Goal: Task Accomplishment & Management: Complete application form

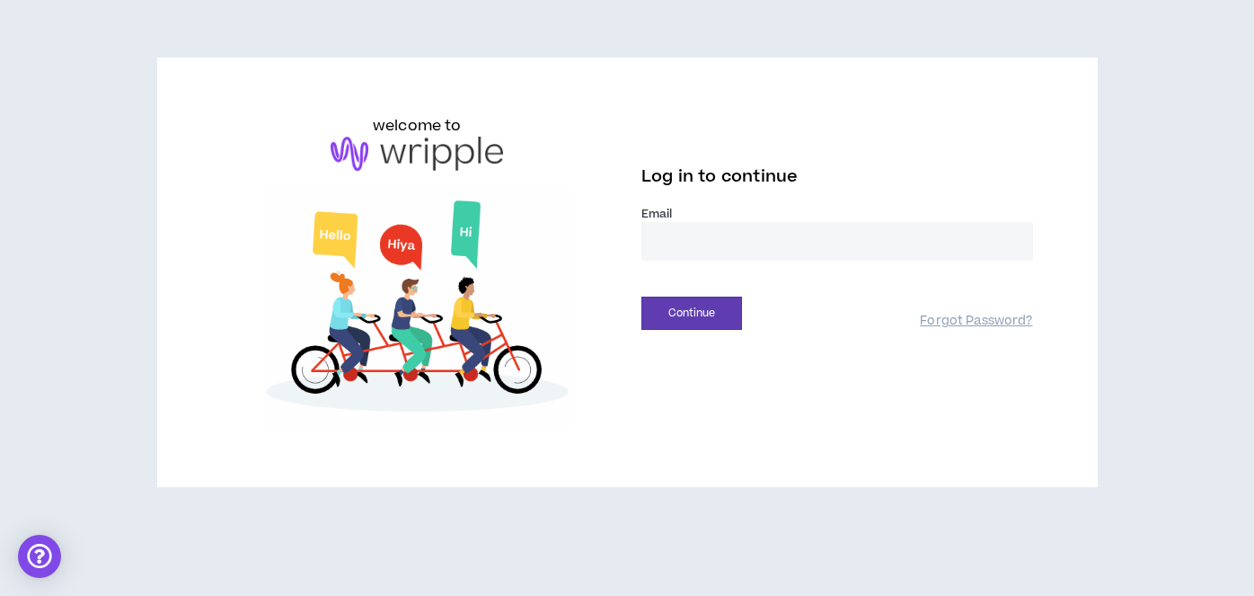
click at [663, 254] on input "email" at bounding box center [837, 241] width 392 height 39
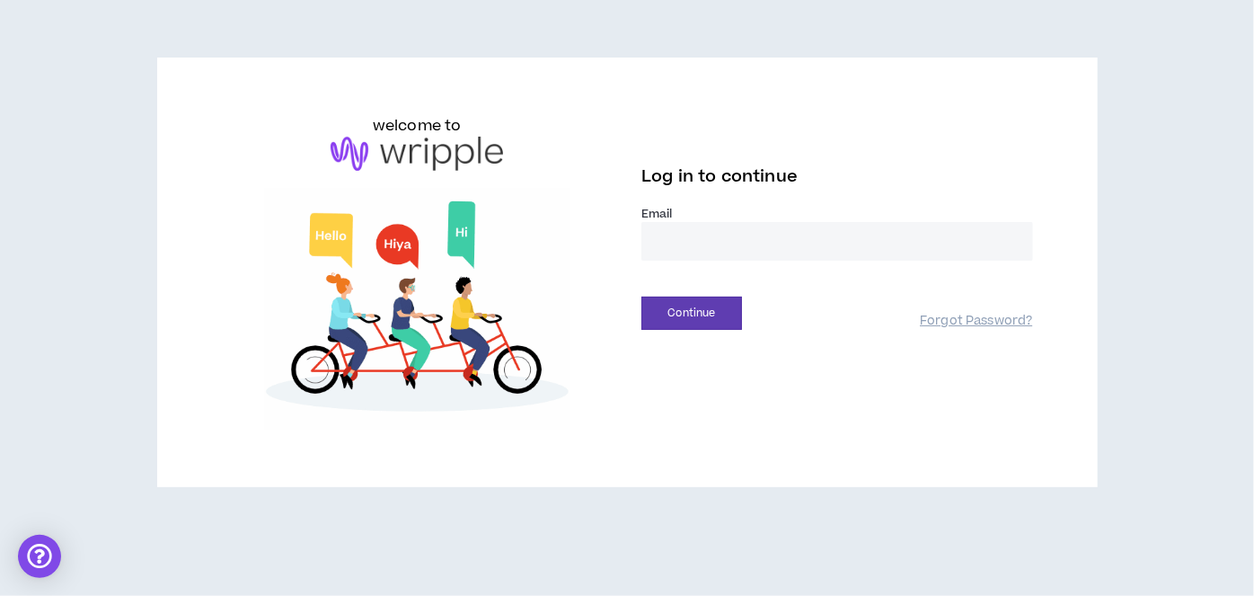
type input "**********"
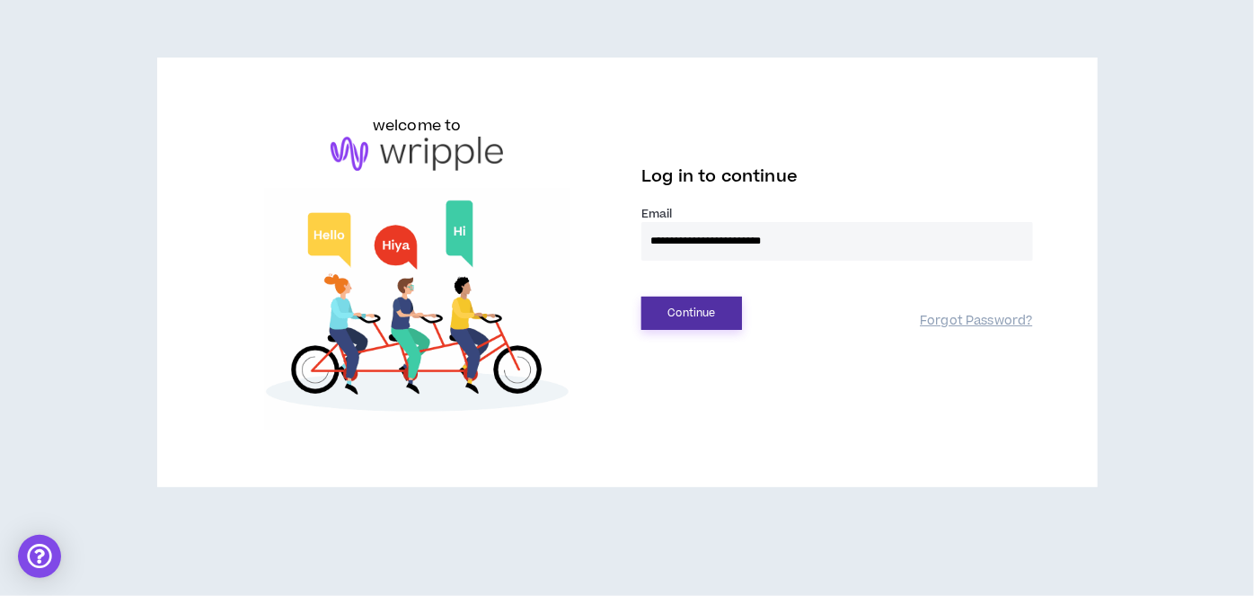
click at [677, 305] on button "Continue" at bounding box center [691, 312] width 101 height 33
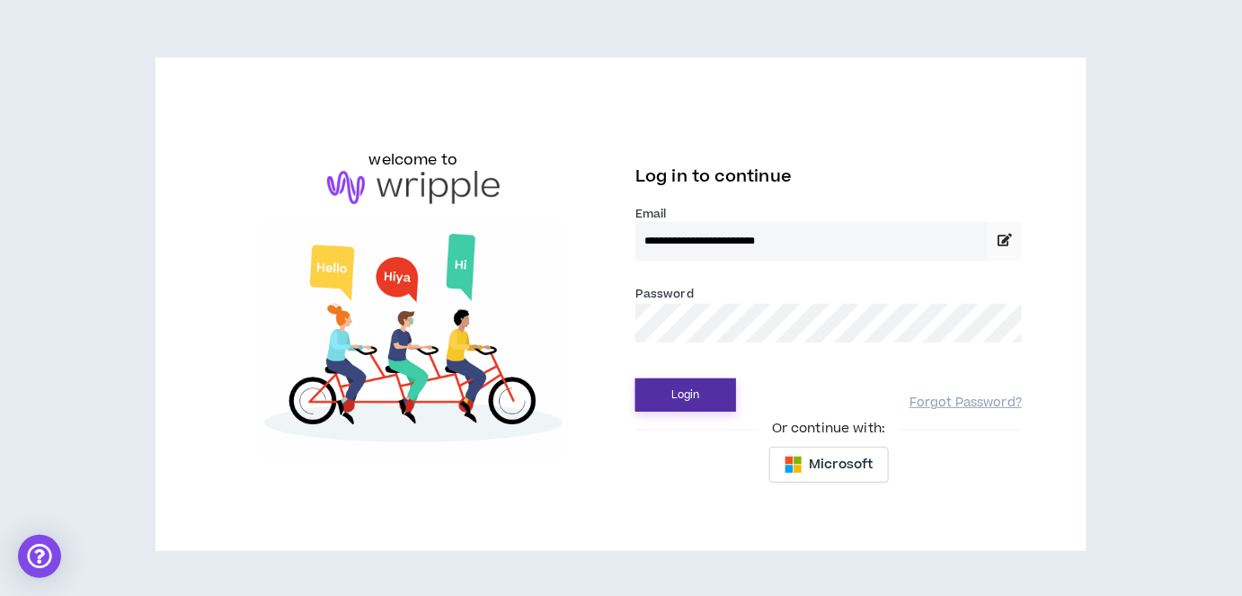
click at [667, 395] on button "Login" at bounding box center [685, 394] width 101 height 33
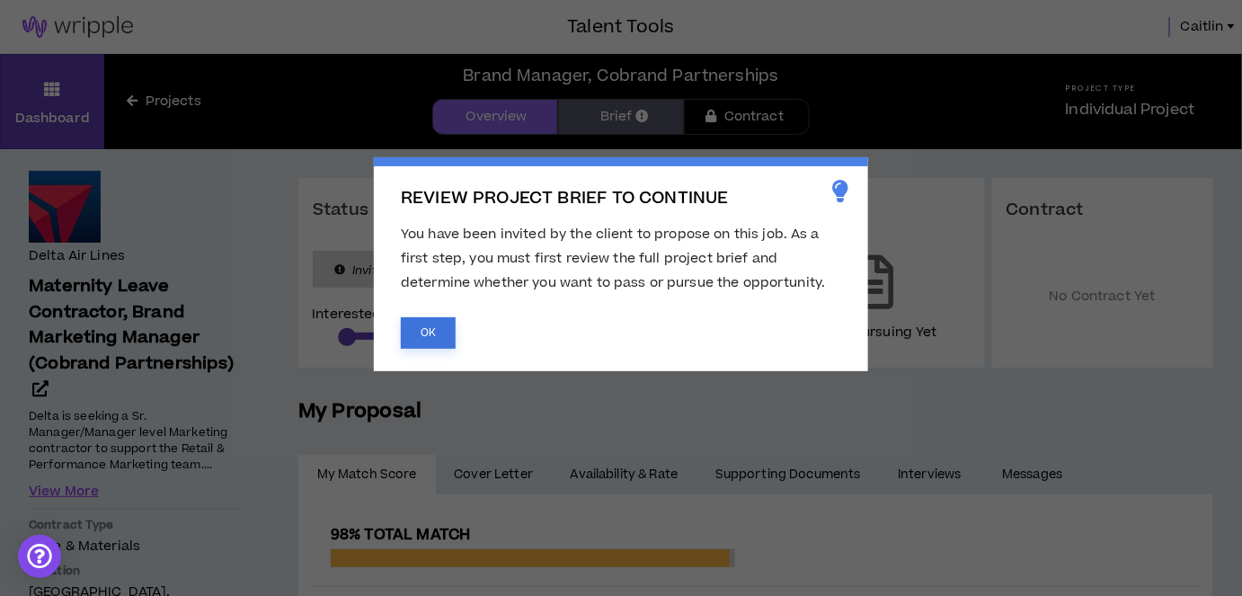
click at [433, 333] on button "OK" at bounding box center [428, 332] width 55 height 31
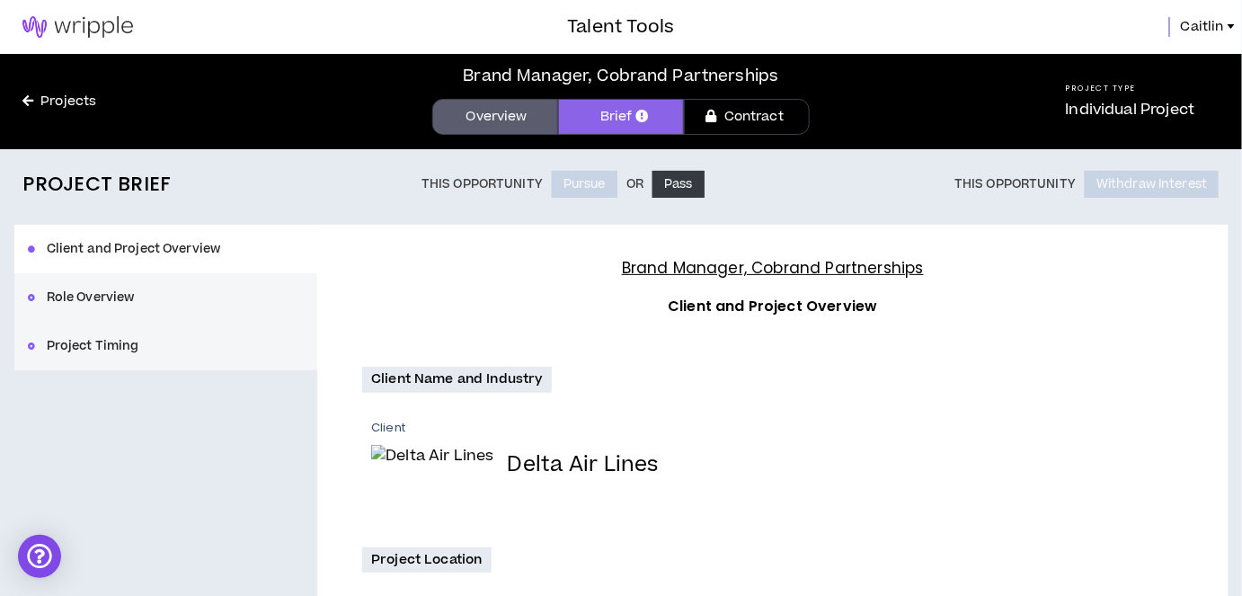
click at [728, 379] on div "Client Name and Industry Client Delta Air Lines" at bounding box center [772, 445] width 820 height 157
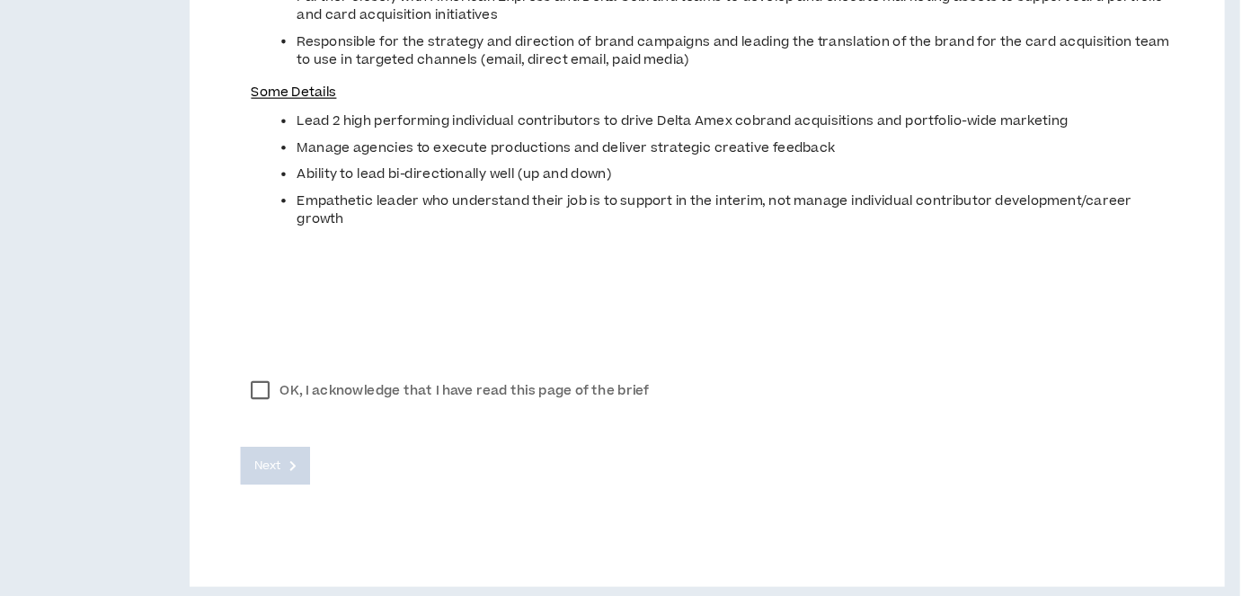
scroll to position [827, 0]
click at [371, 414] on label "OK, I acknowledge that I have read this page of the brief" at bounding box center [546, 414] width 368 height 27
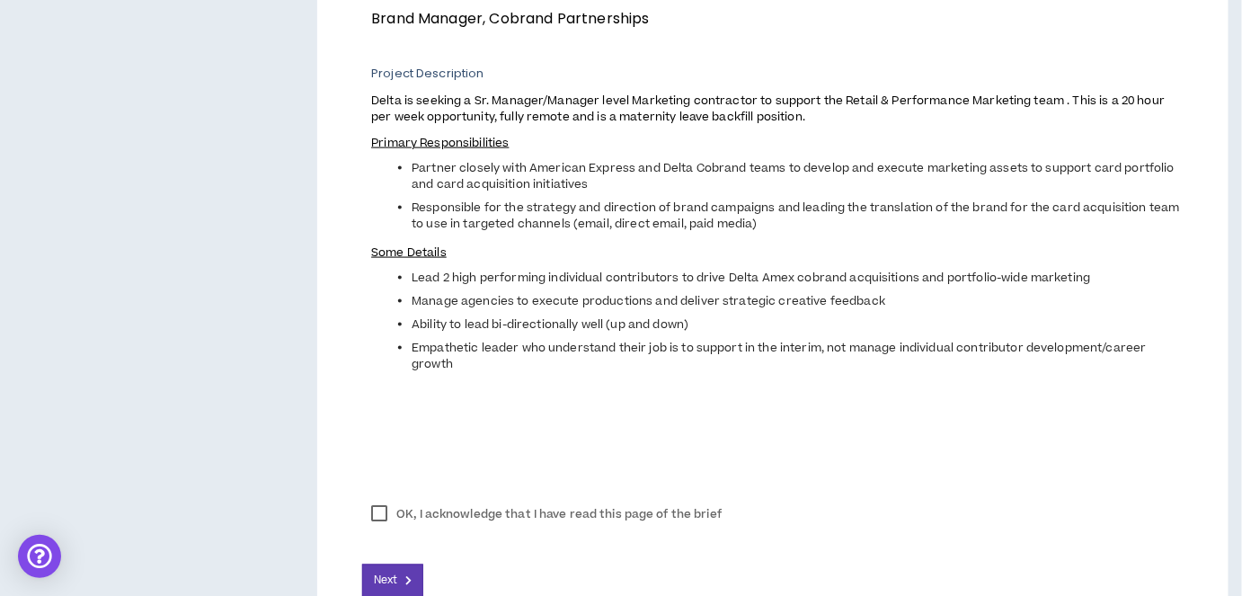
scroll to position [788, 0]
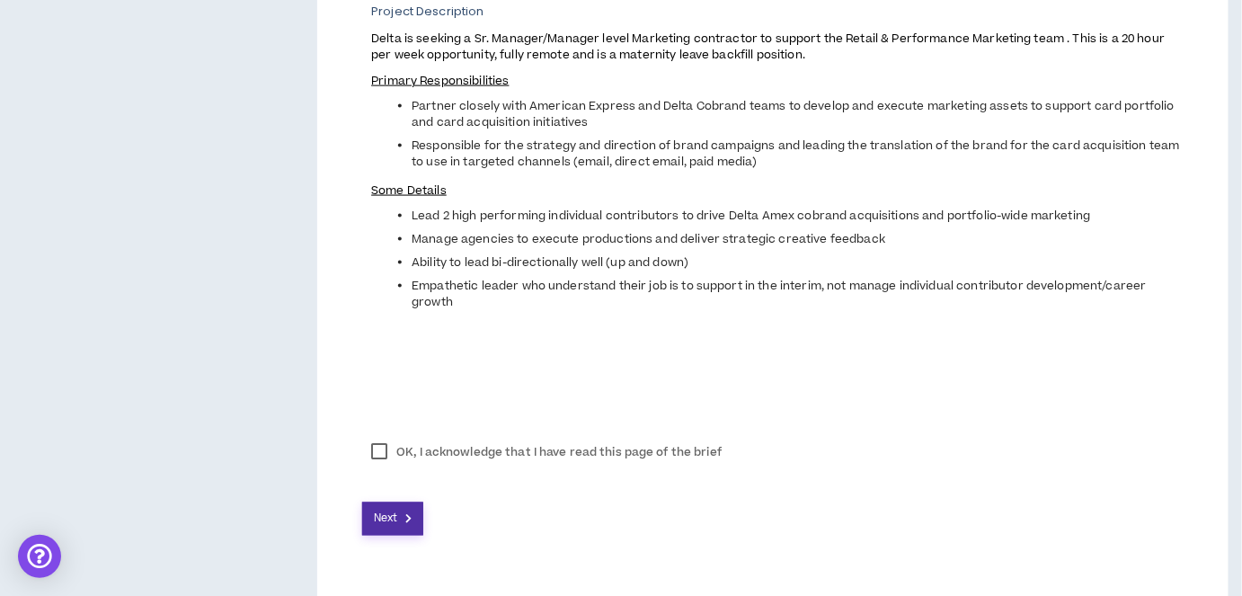
click at [401, 521] on button "Next" at bounding box center [392, 518] width 61 height 33
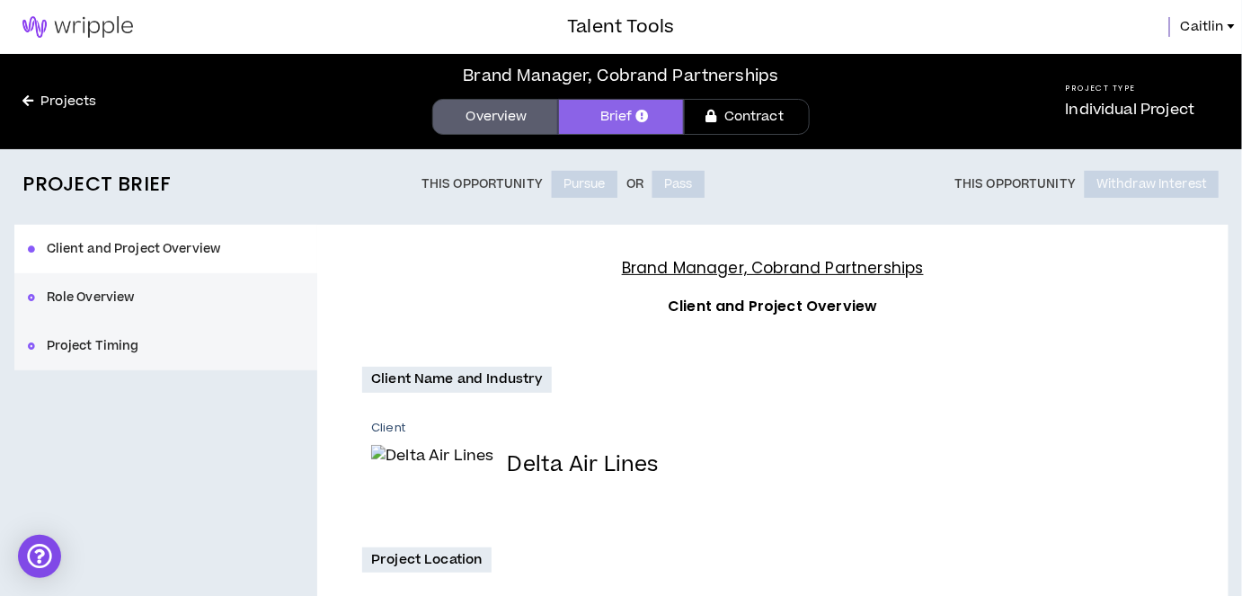
scroll to position [0, 0]
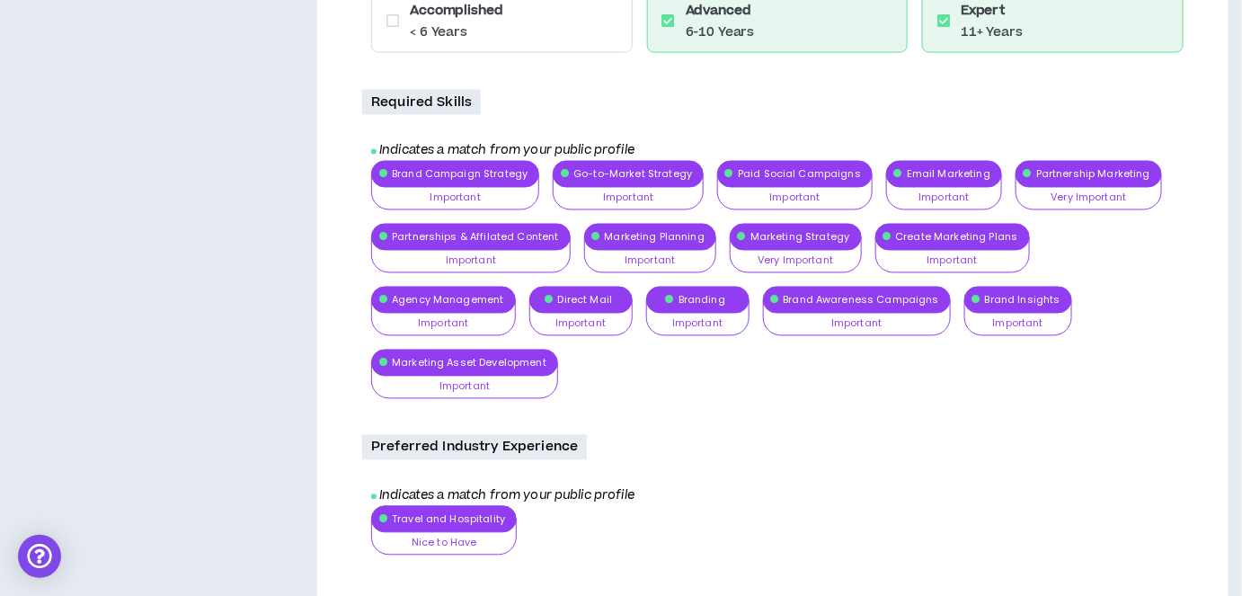
scroll to position [989, 0]
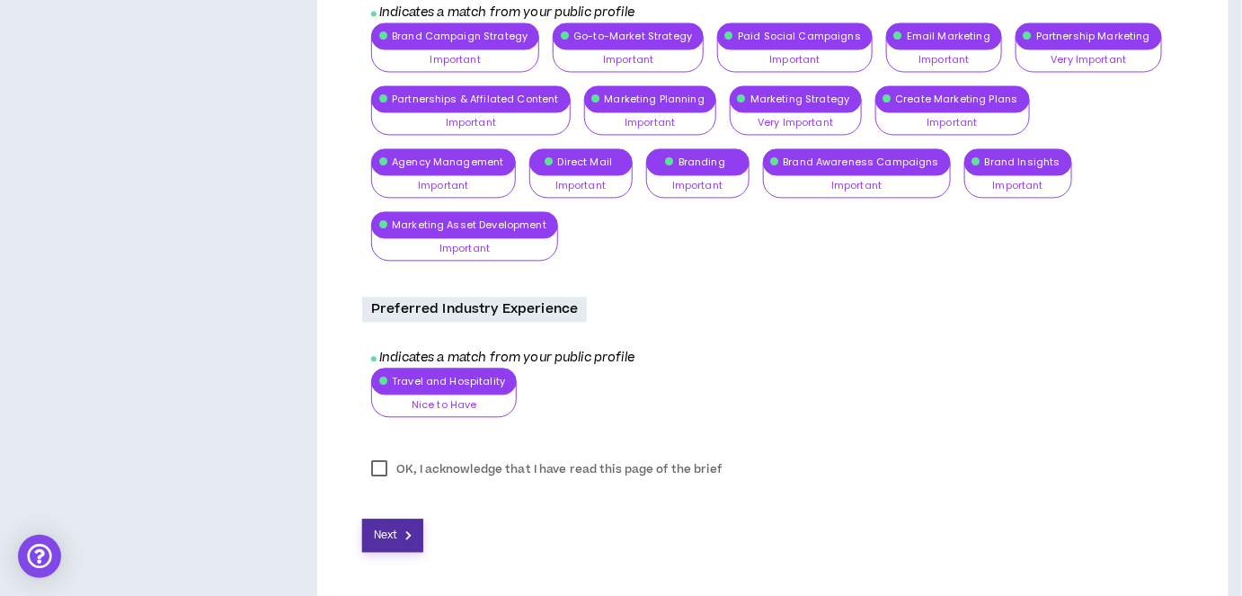
click at [386, 527] on span "Next" at bounding box center [385, 535] width 23 height 17
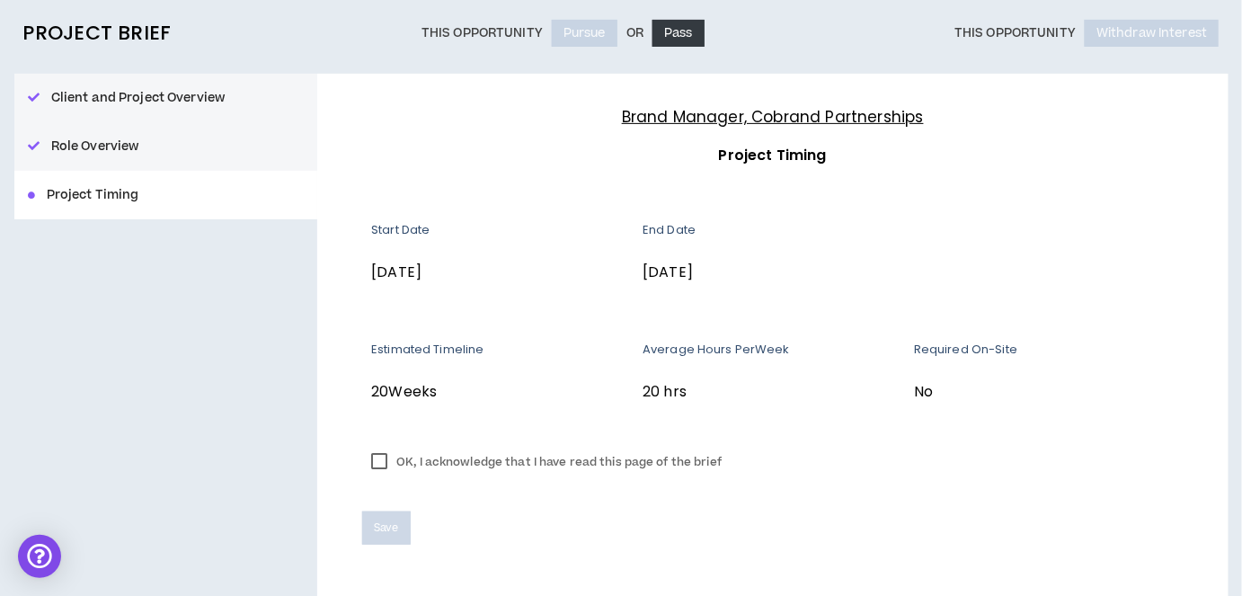
scroll to position [194, 0]
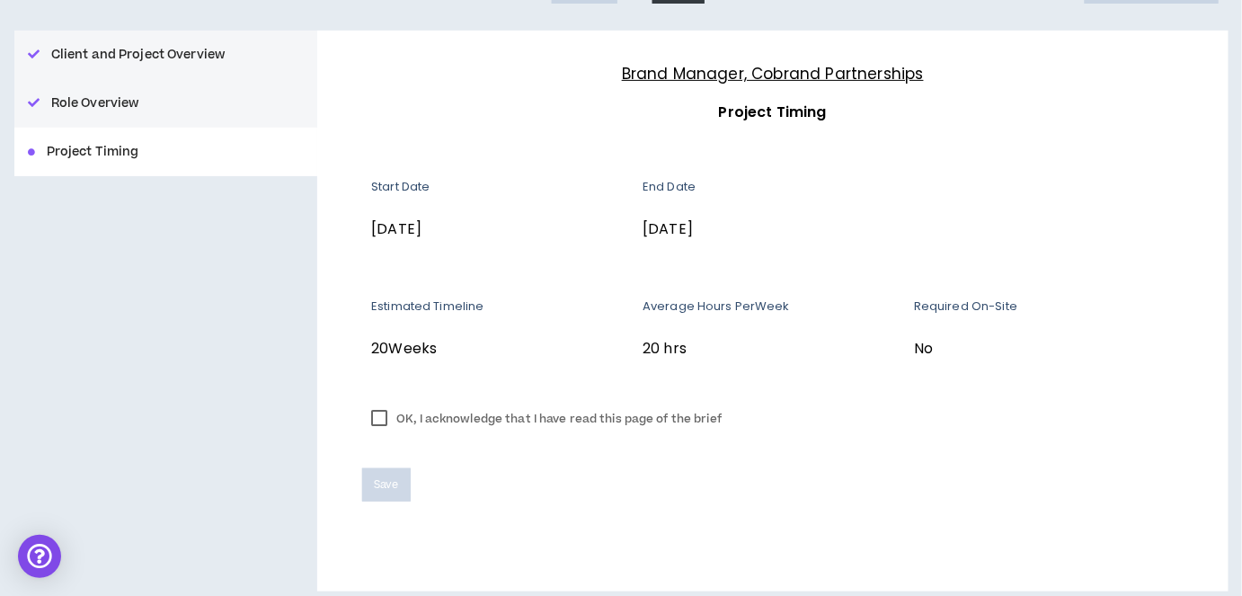
click at [383, 417] on label "OK, I acknowledge that I have read this page of the brief" at bounding box center [546, 418] width 368 height 27
click at [385, 484] on span "Save" at bounding box center [386, 484] width 24 height 17
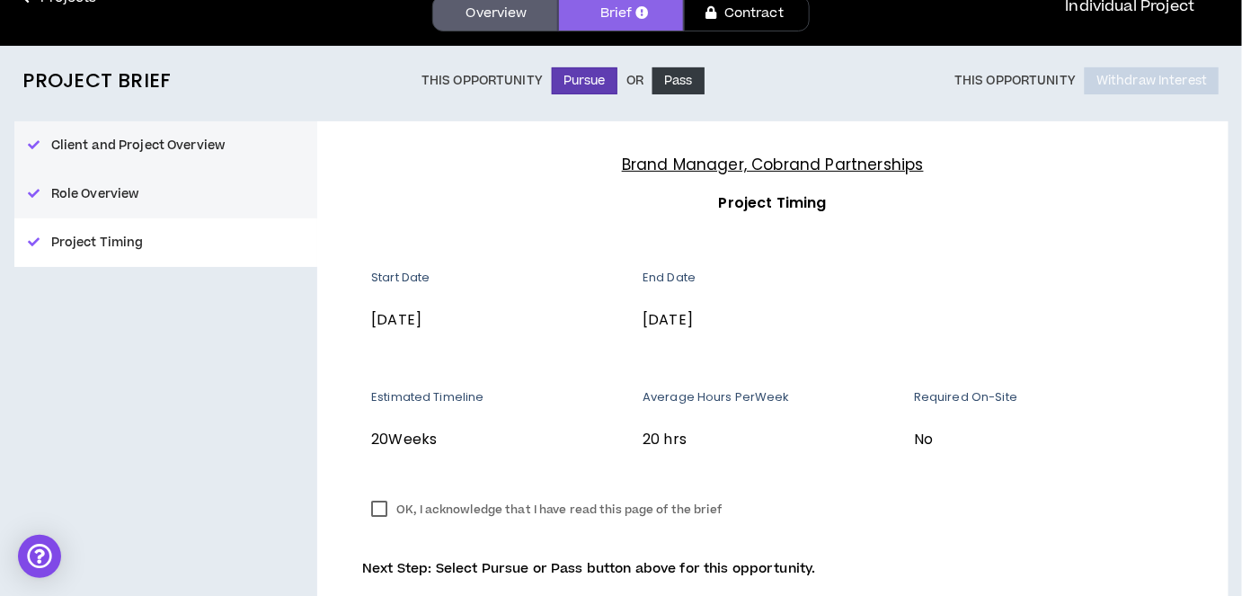
scroll to position [104, 0]
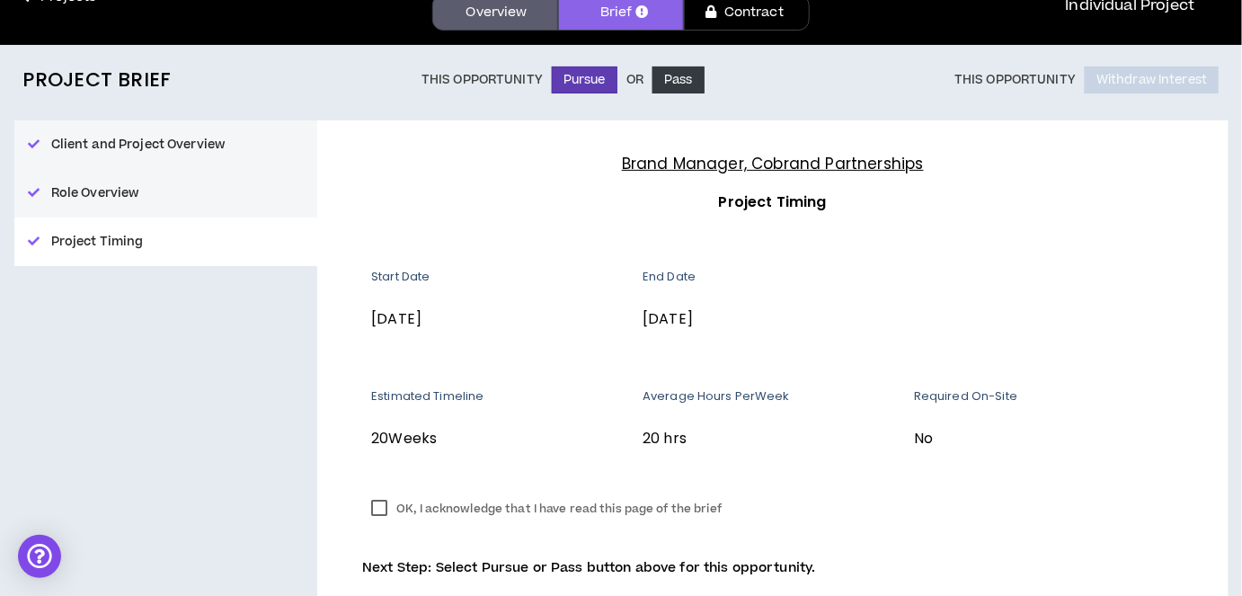
click at [385, 484] on div "OK, I acknowledge that I have read this page of the brief Next Step: Select Pur…" at bounding box center [772, 530] width 820 height 93
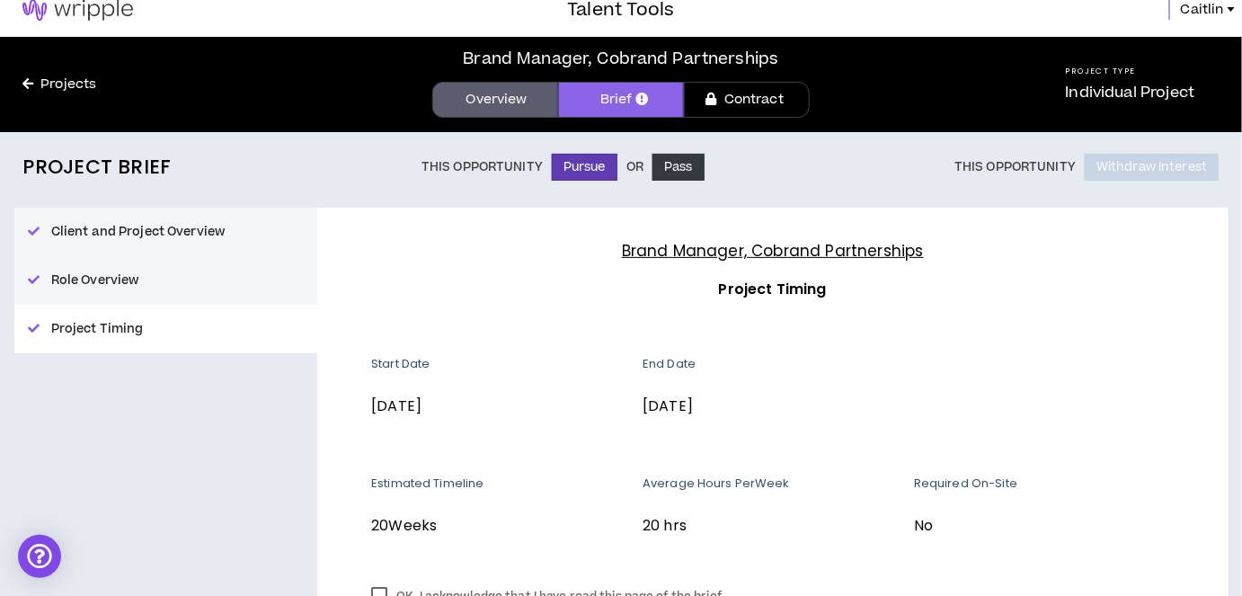
scroll to position [16, 0]
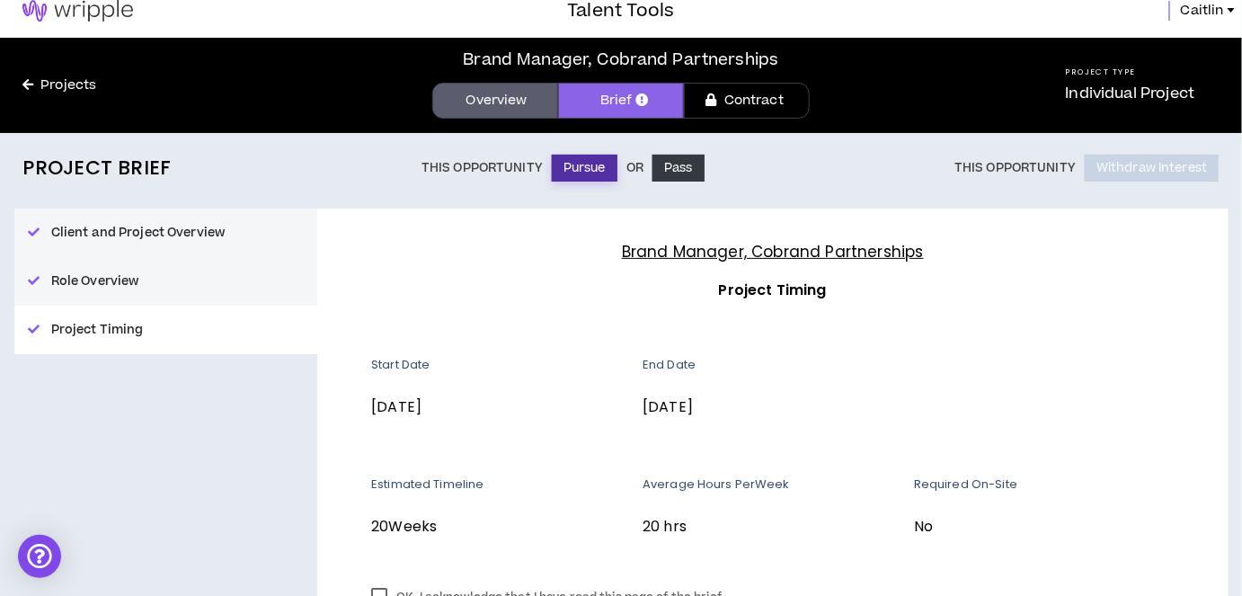
click at [587, 168] on button "Pursue" at bounding box center [585, 168] width 66 height 27
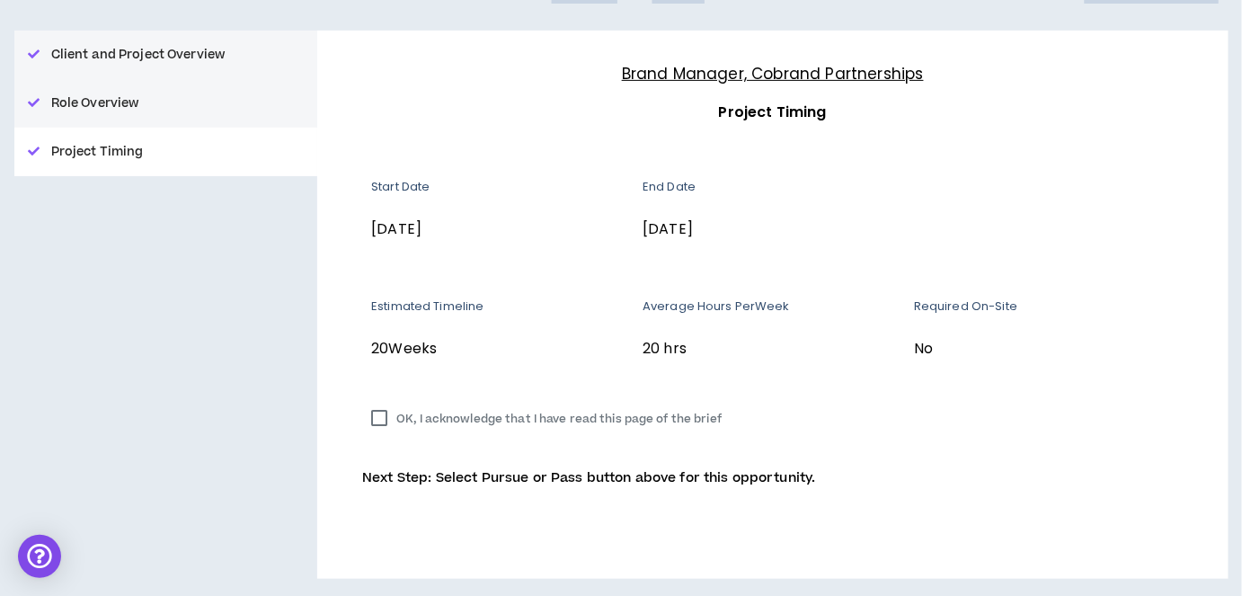
scroll to position [0, 0]
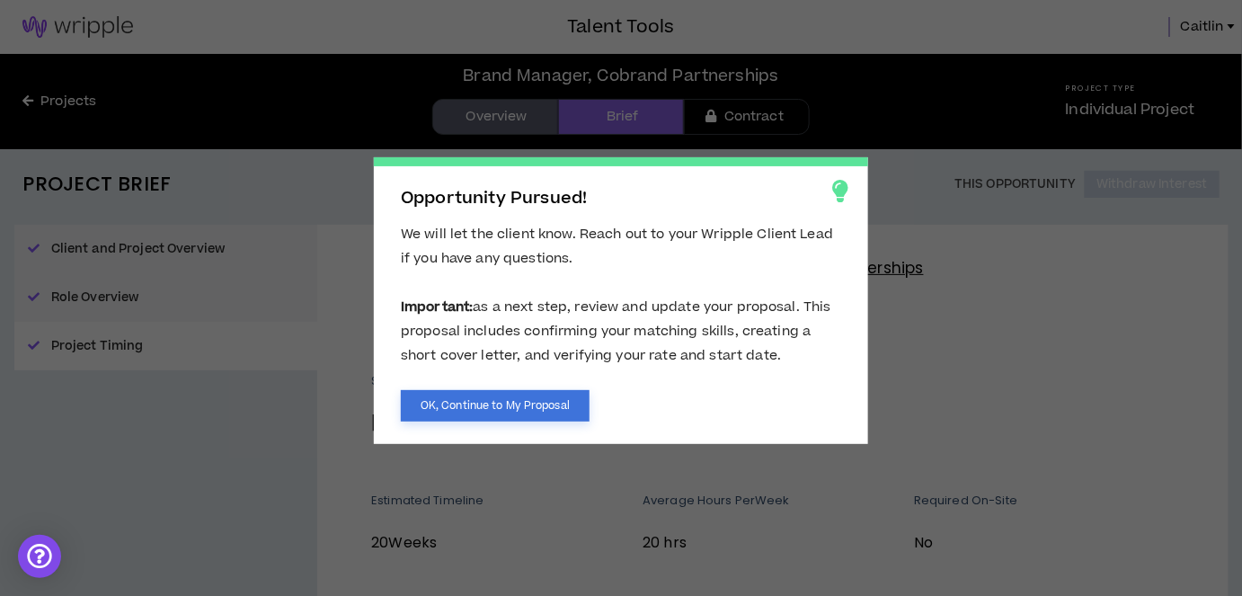
click at [503, 415] on button "OK, Continue to My Proposal" at bounding box center [495, 405] width 189 height 31
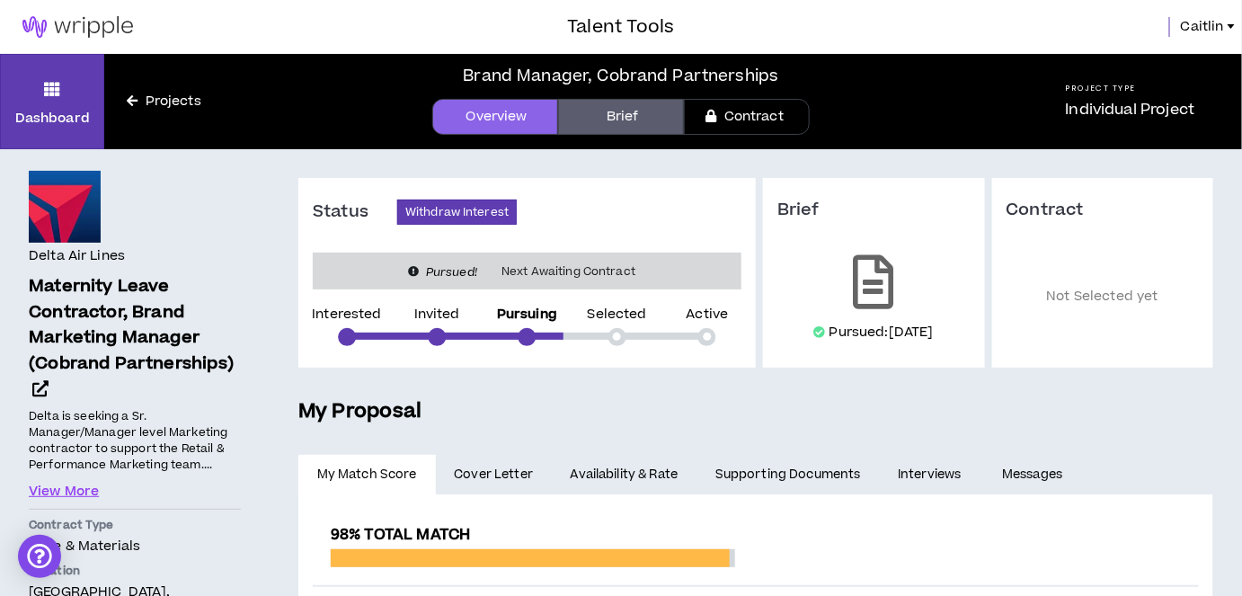
click at [503, 415] on h5 "My Proposal" at bounding box center [755, 411] width 915 height 31
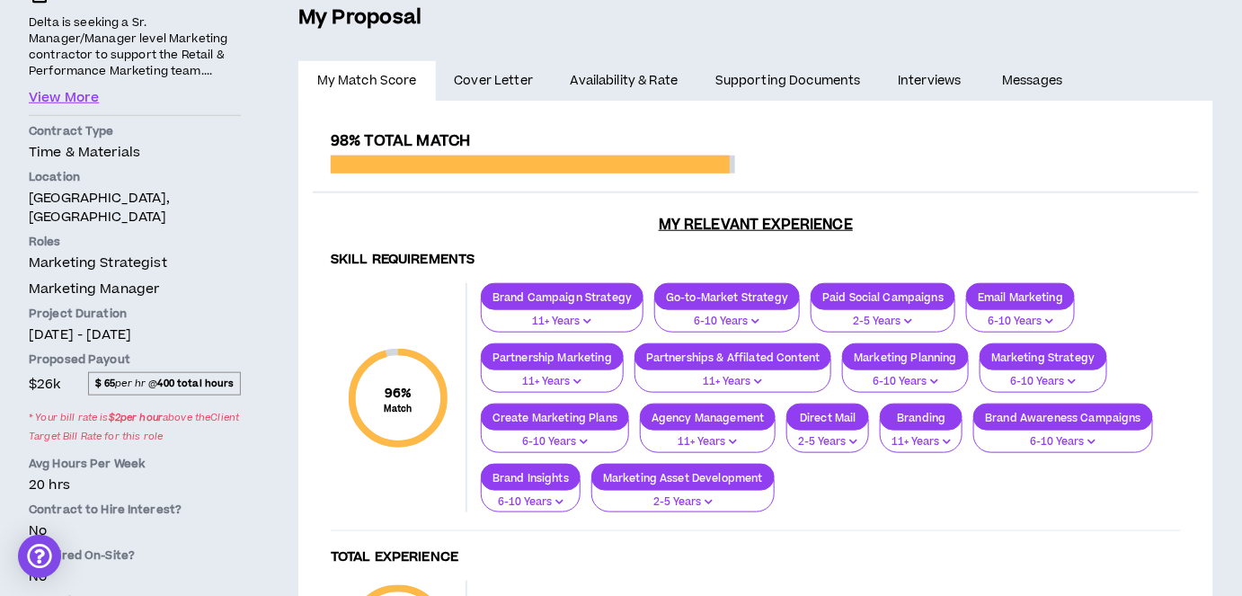
scroll to position [379, 0]
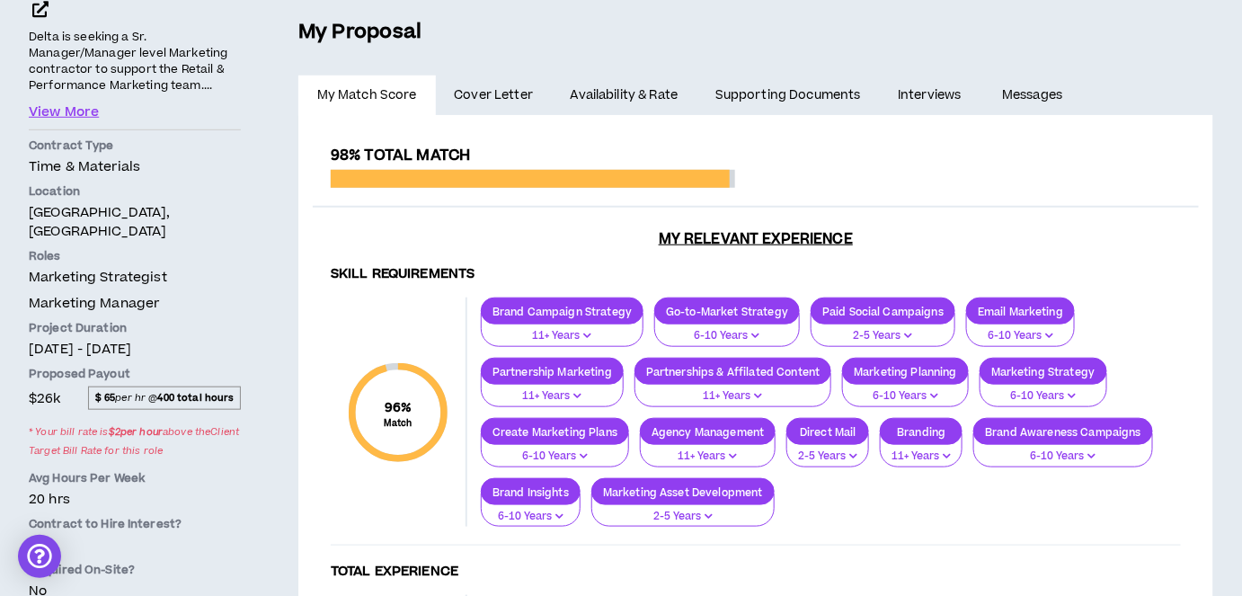
click at [479, 86] on span "Cover Letter" at bounding box center [493, 95] width 79 height 20
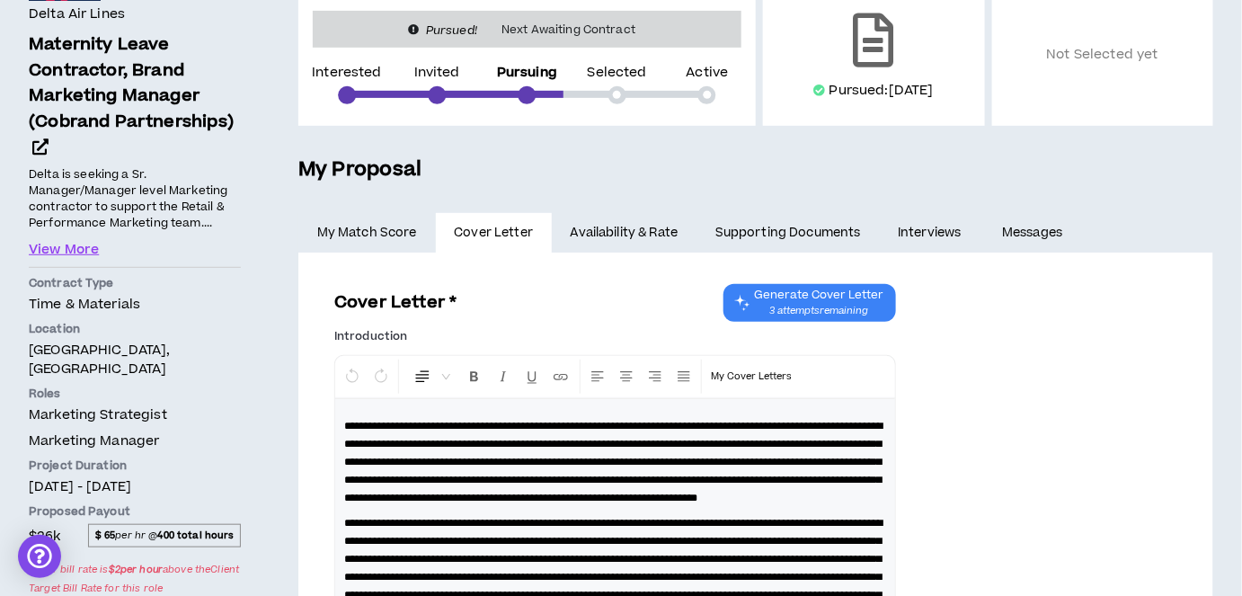
scroll to position [244, 0]
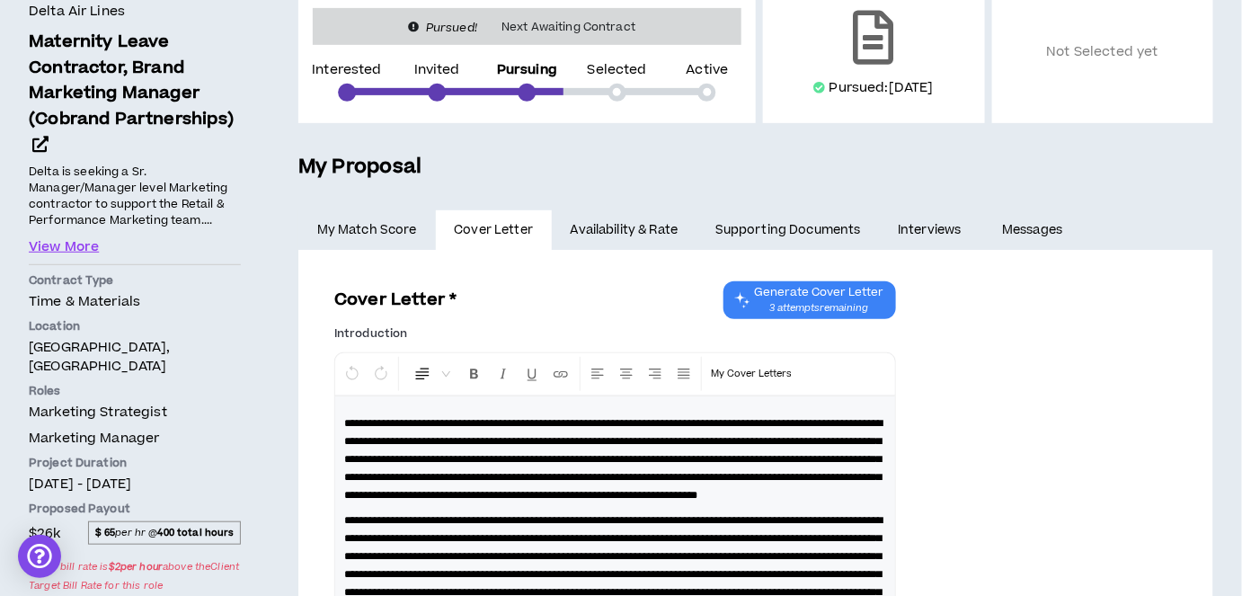
click at [630, 232] on link "Availability & Rate" at bounding box center [624, 230] width 145 height 40
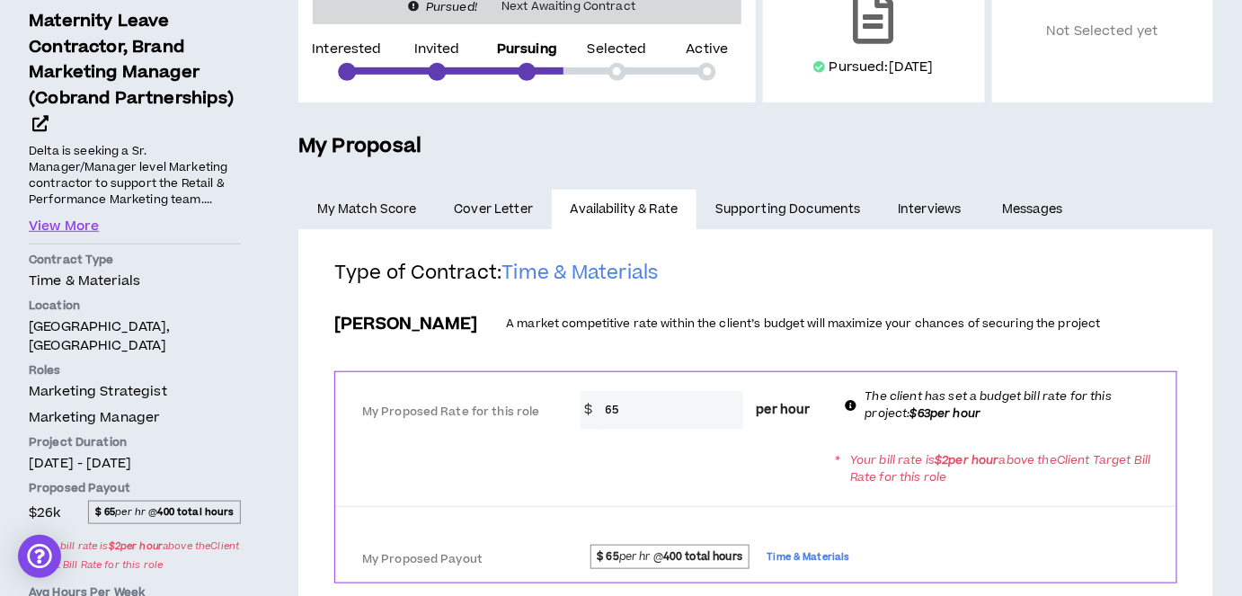
scroll to position [255, 0]
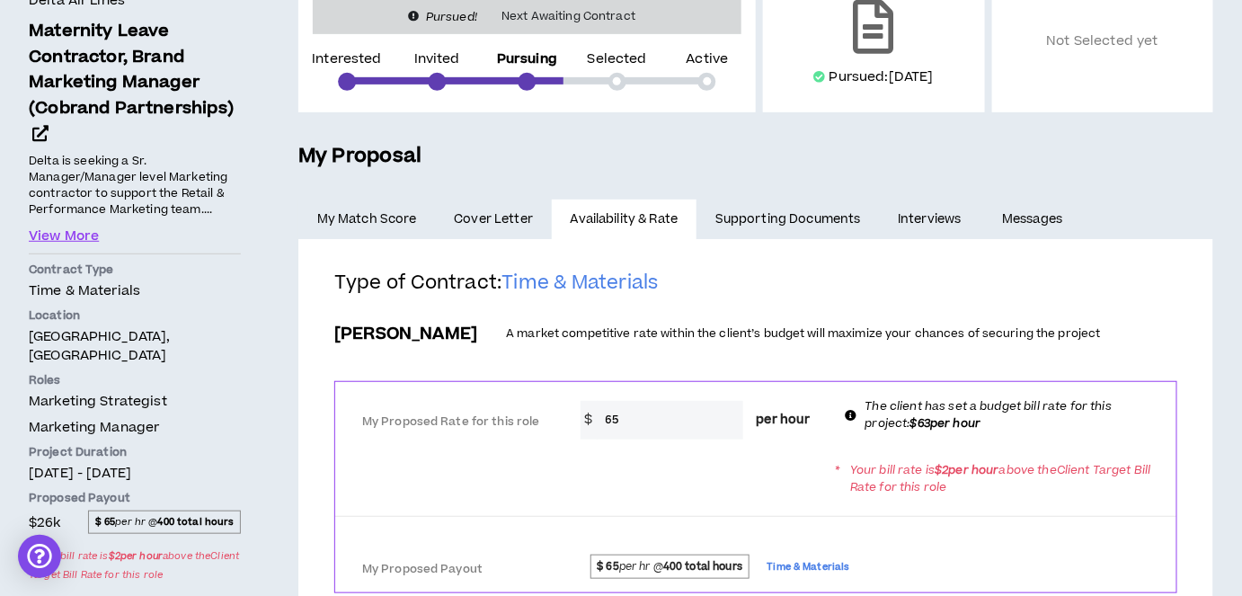
click at [768, 216] on link "Supporting Documents" at bounding box center [787, 219] width 182 height 40
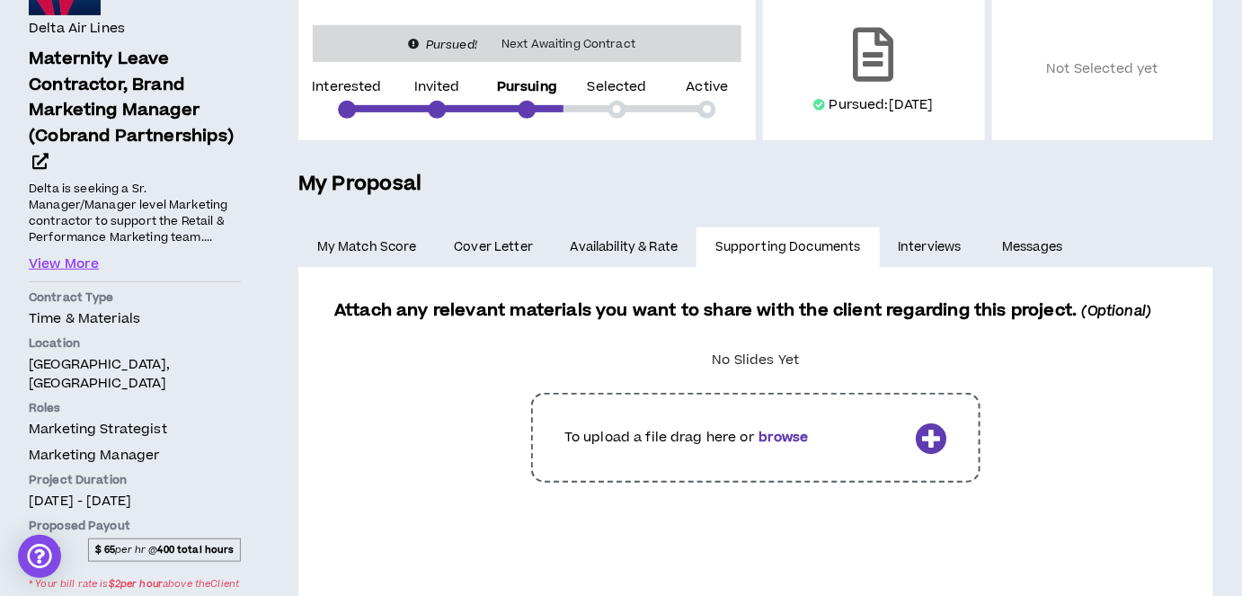
scroll to position [228, 0]
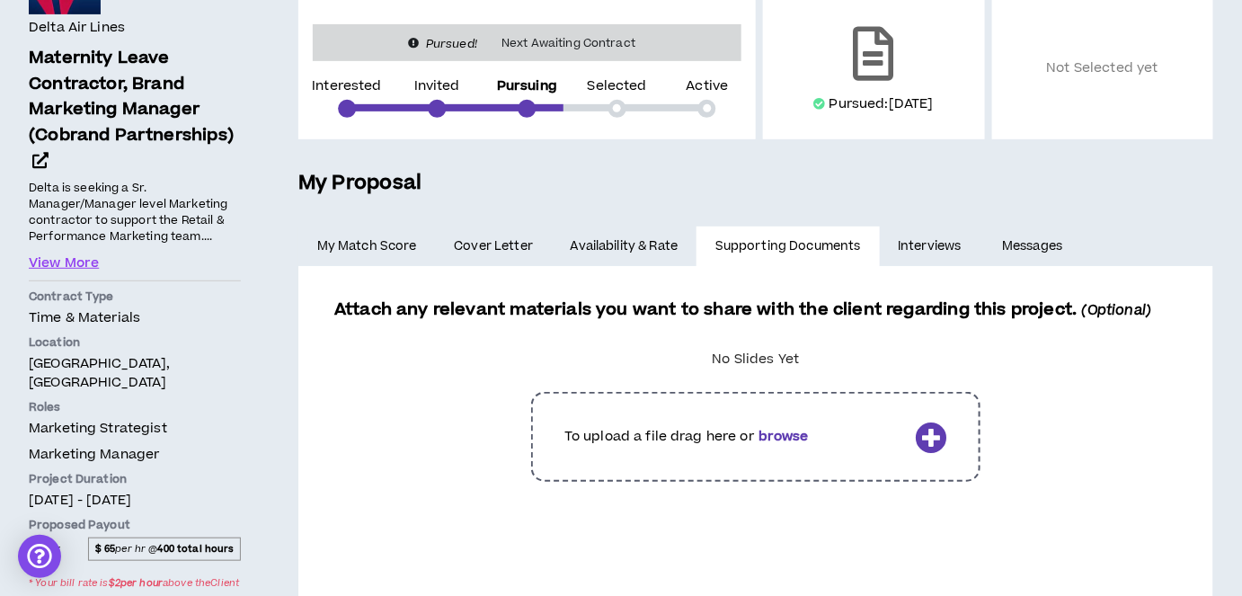
click at [920, 252] on link "Interviews" at bounding box center [932, 246] width 104 height 40
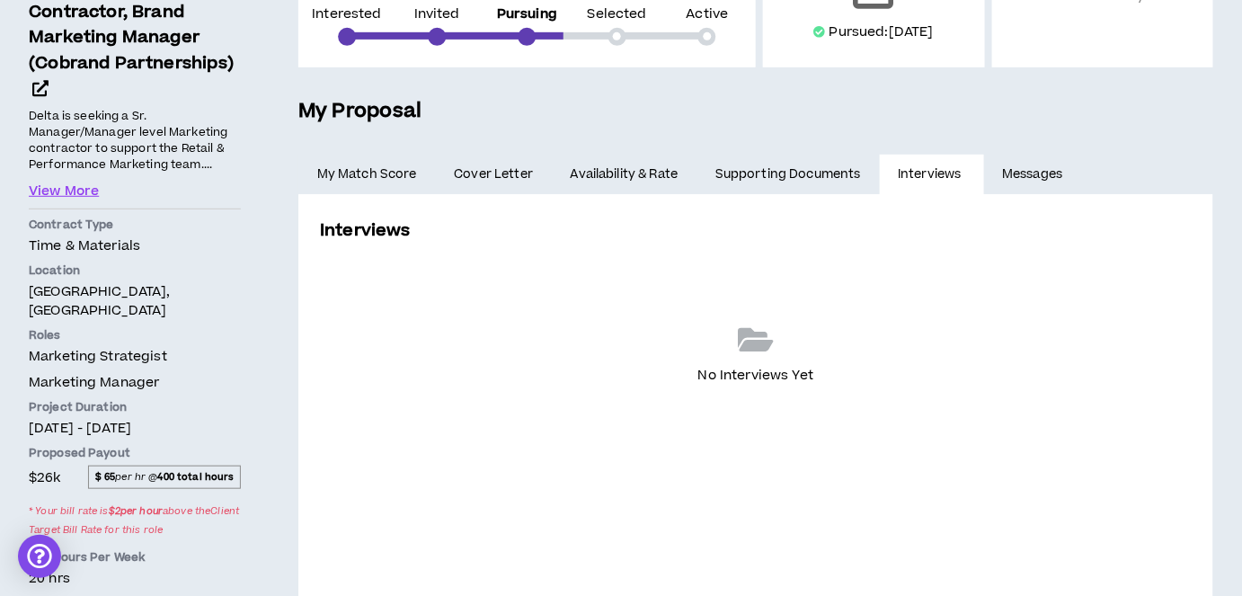
scroll to position [299, 0]
click at [1034, 172] on link "Messages" at bounding box center [1035, 175] width 102 height 40
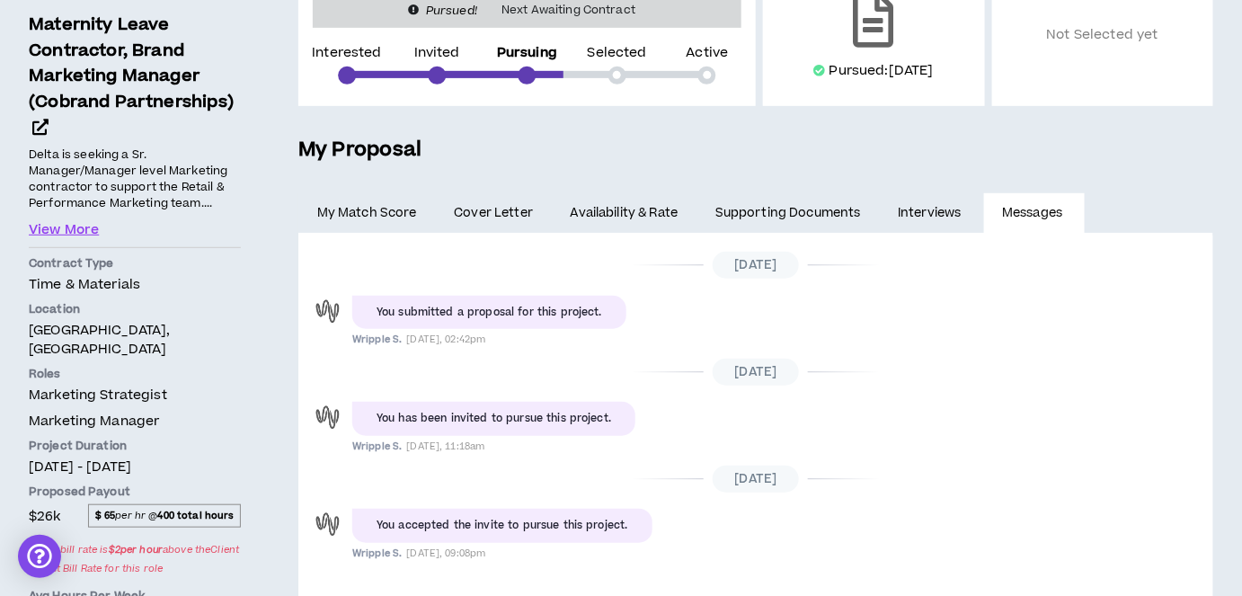
scroll to position [25, 0]
click at [356, 208] on link "My Match Score" at bounding box center [366, 213] width 137 height 40
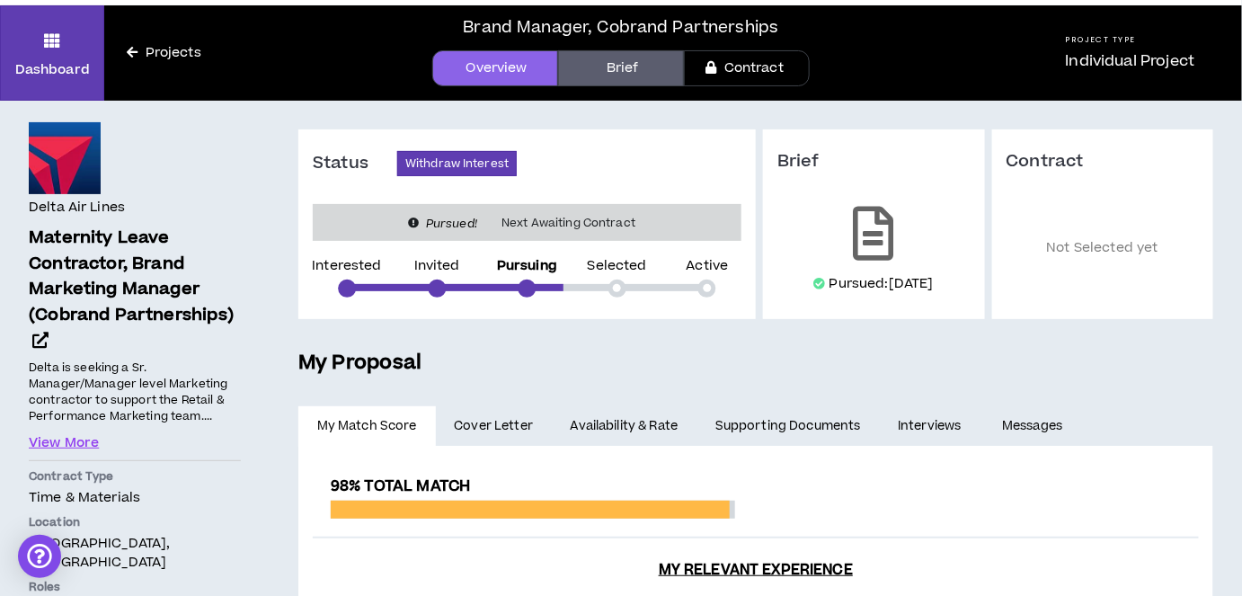
scroll to position [45, 0]
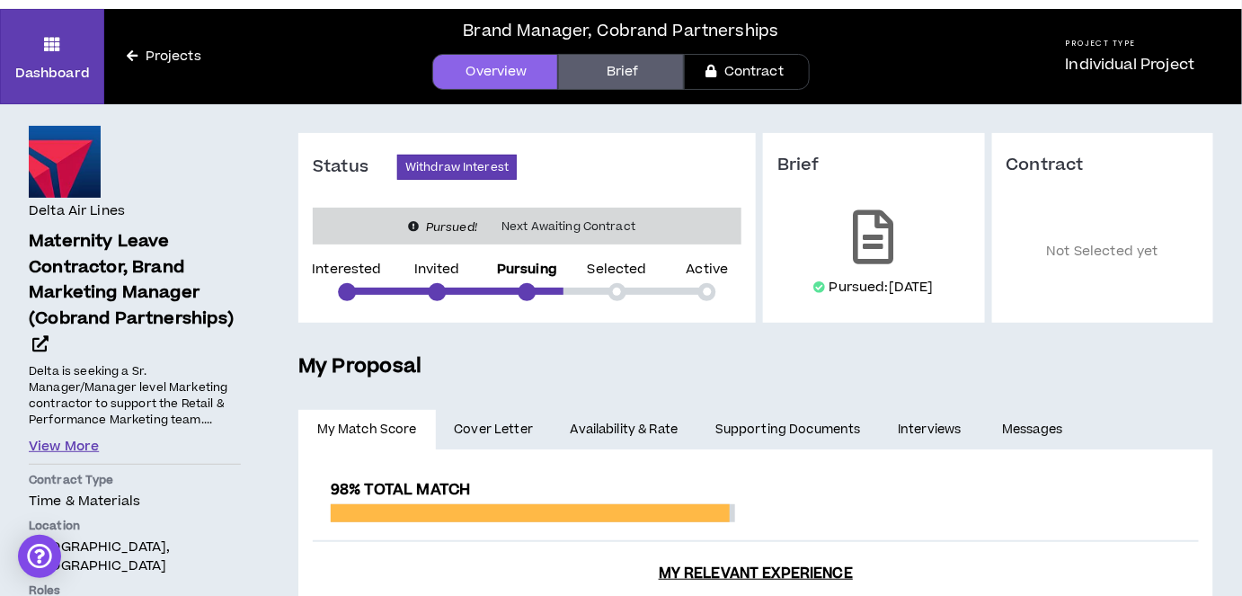
click at [44, 448] on button "View More" at bounding box center [64, 447] width 70 height 20
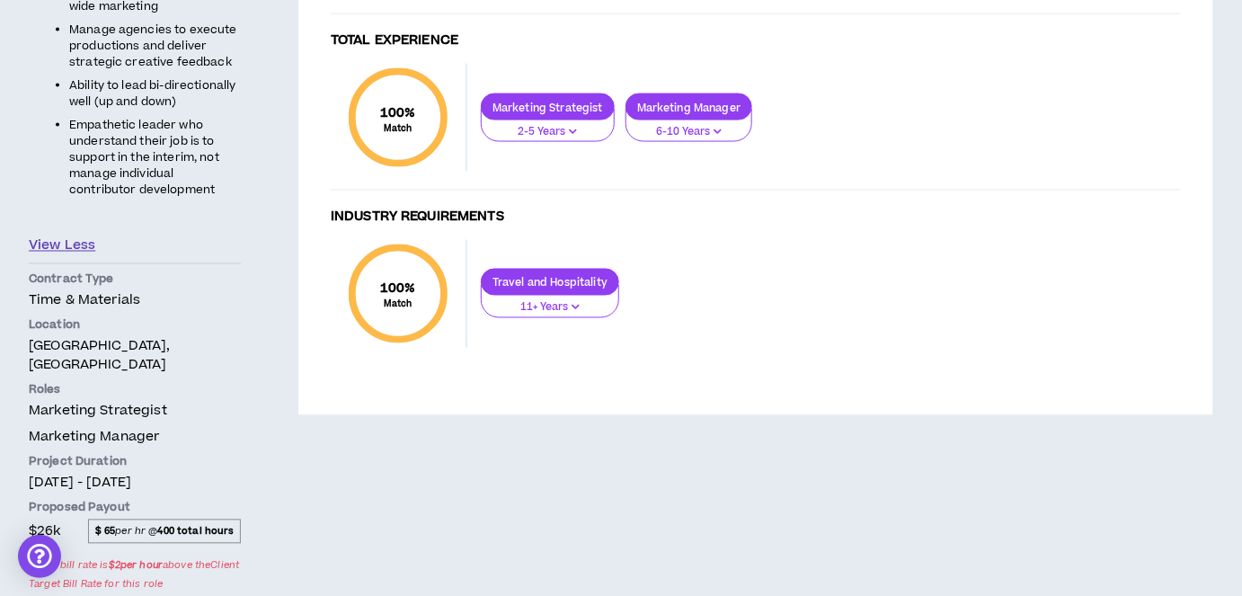
scroll to position [910, 0]
